Goal: Find specific page/section: Find specific page/section

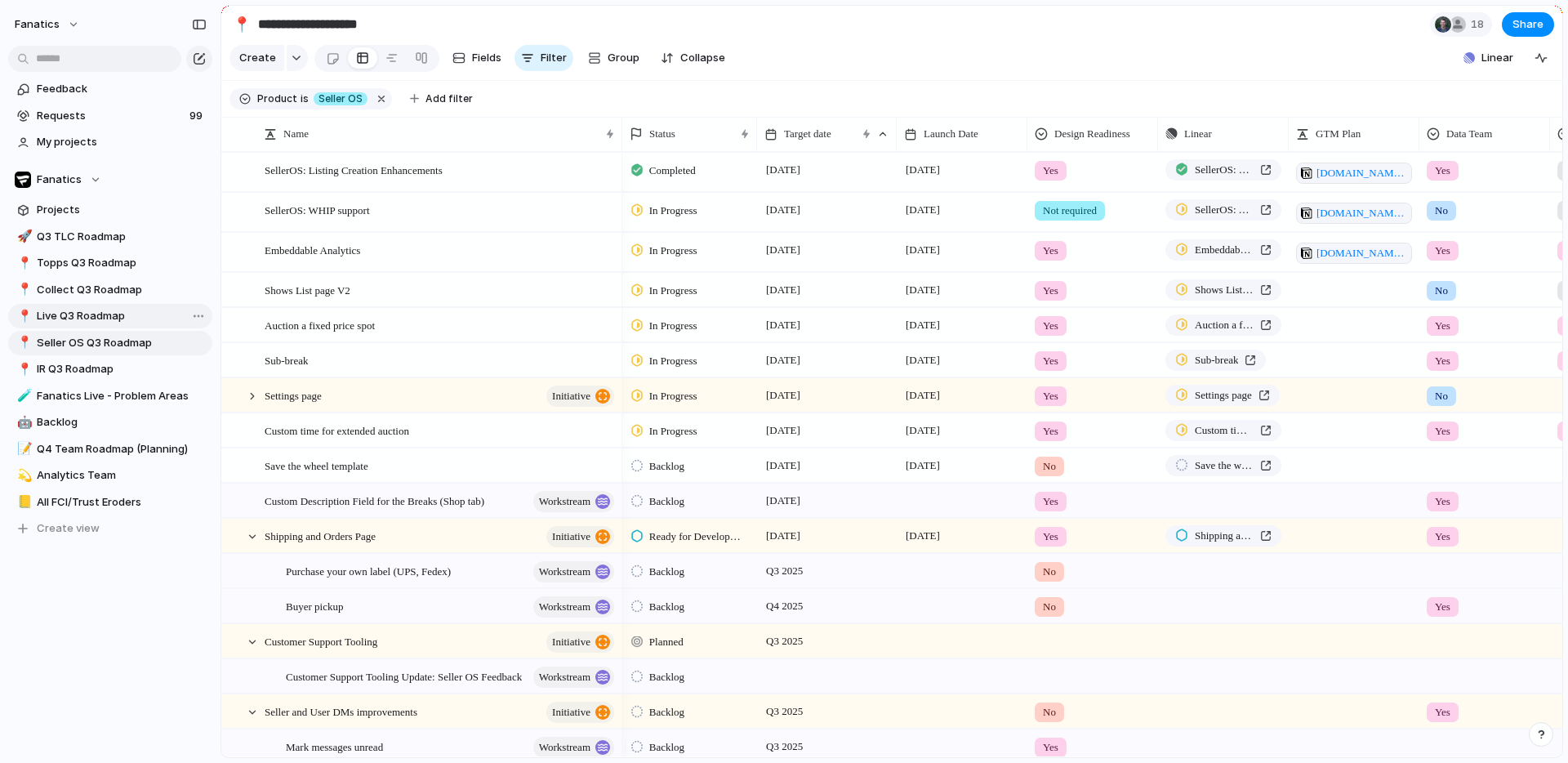
click at [98, 312] on span "Live Q3 Roadmap" at bounding box center [122, 316] width 170 height 16
type input "**********"
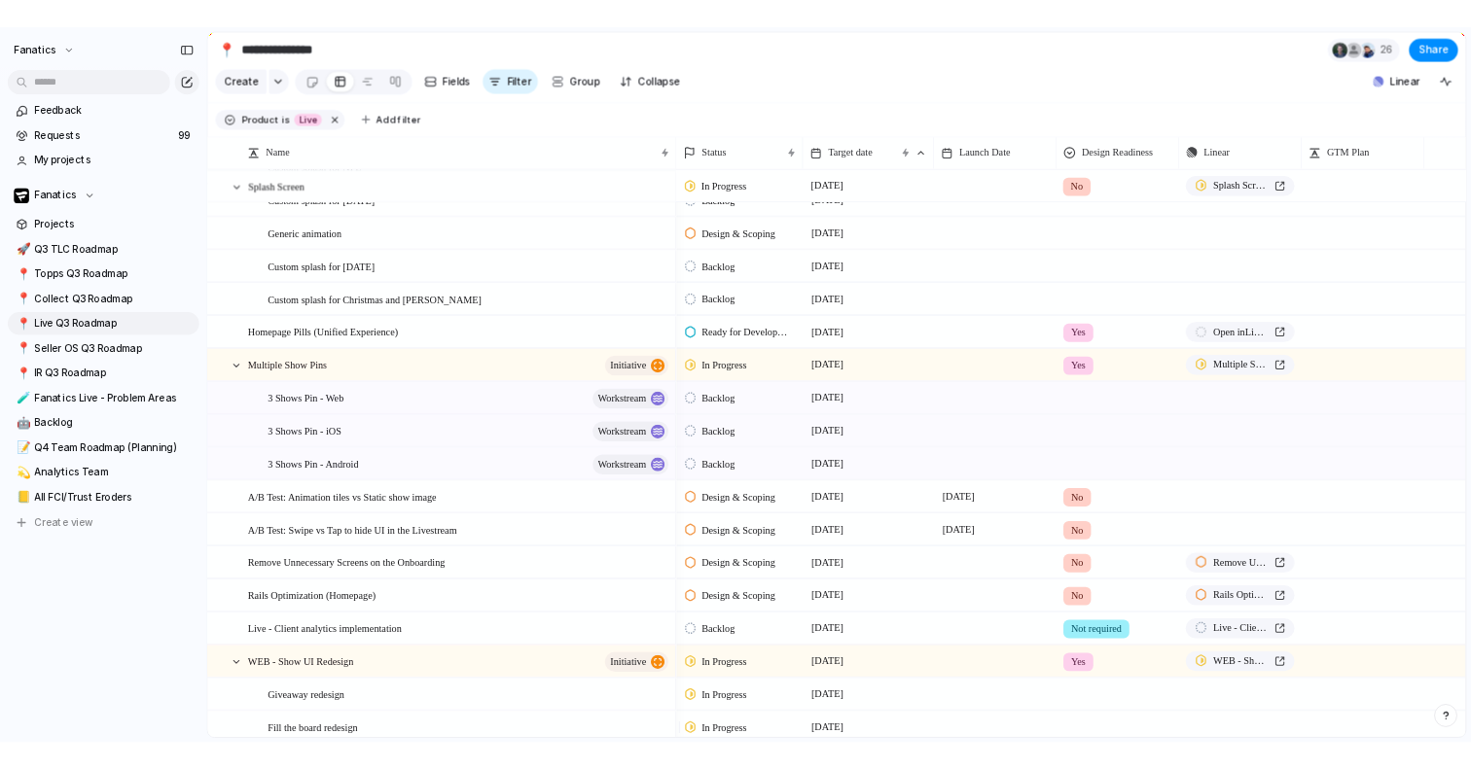
scroll to position [616, 0]
